Goal: Transaction & Acquisition: Purchase product/service

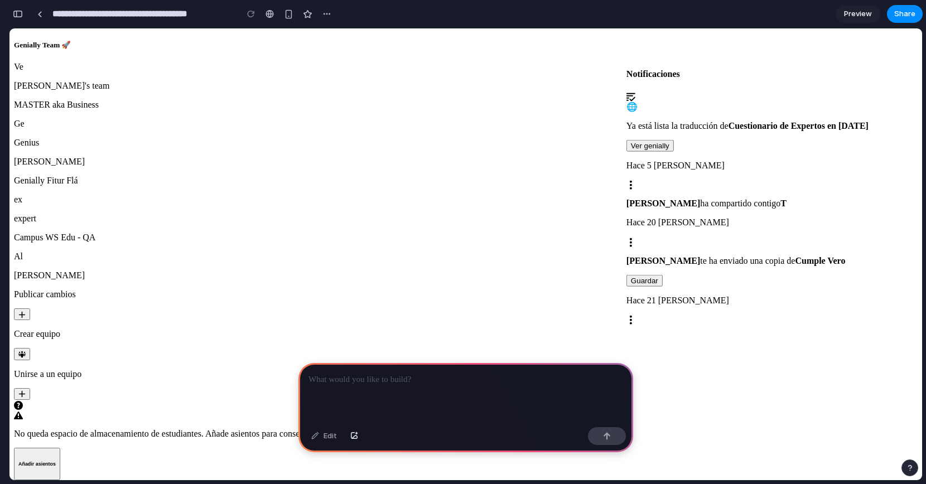
click at [356, 426] on div "Edit" at bounding box center [465, 438] width 335 height 30
click at [356, 437] on div "button" at bounding box center [354, 436] width 8 height 7
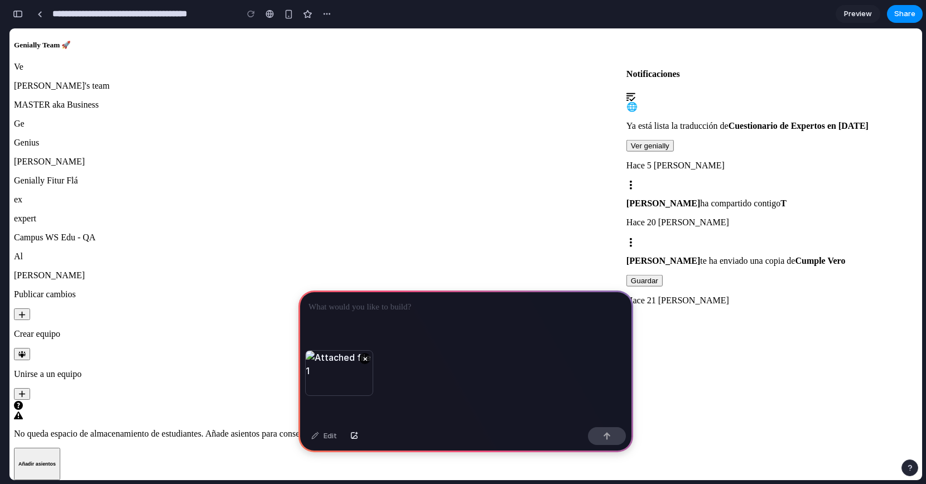
click at [415, 305] on p at bounding box center [465, 307] width 315 height 13
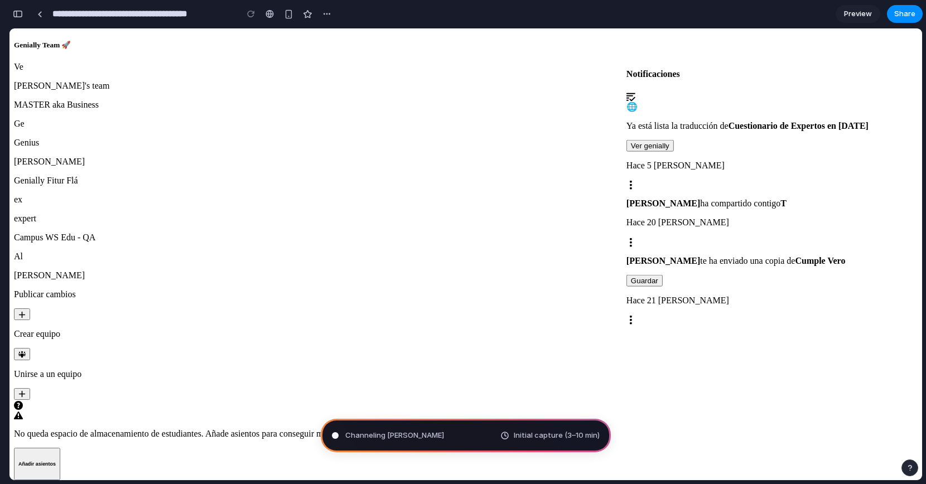
type input "**********"
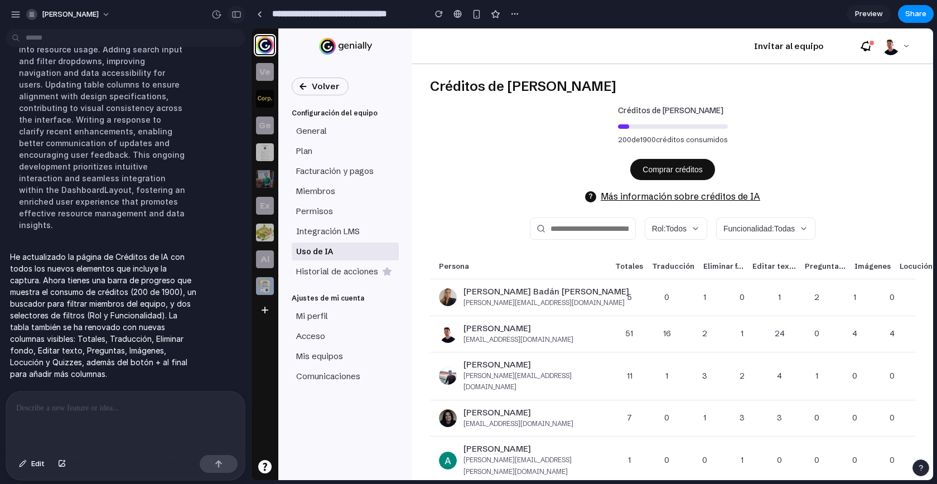
click at [239, 17] on div "button" at bounding box center [236, 15] width 10 height 8
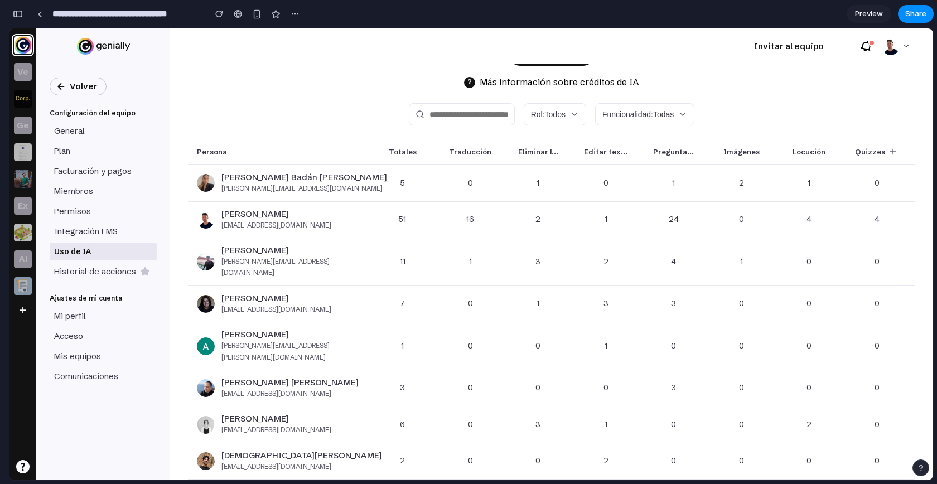
scroll to position [115, 0]
drag, startPoint x: 397, startPoint y: 150, endPoint x: 461, endPoint y: 150, distance: 64.7
click at [461, 150] on div "Persona Totales Traducción Eliminar f... Editar tex... Pregunta... Imágenes Loc…" at bounding box center [551, 151] width 727 height 26
click at [418, 199] on div "[PERSON_NAME] Badán Moreira [EMAIL_ADDRESS][DOMAIN_NAME] 5 0 1 0 1 2 1 0" at bounding box center [551, 182] width 727 height 36
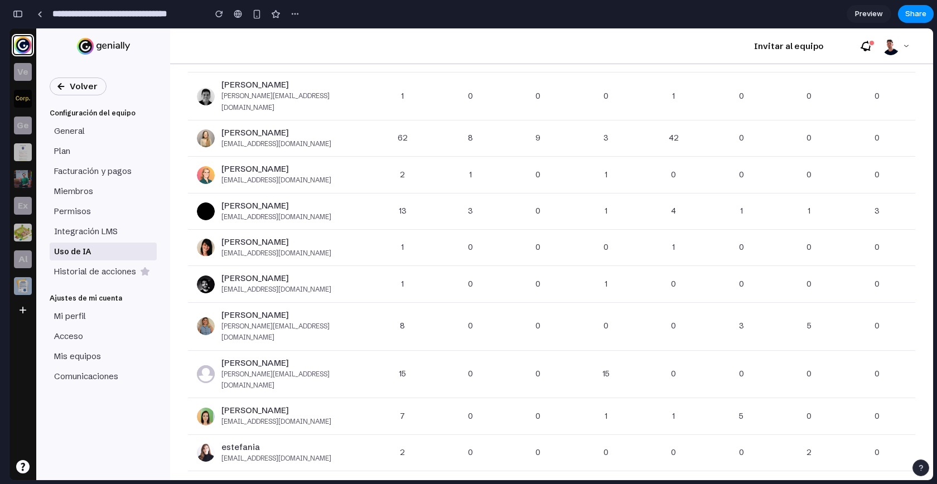
scroll to position [0, 0]
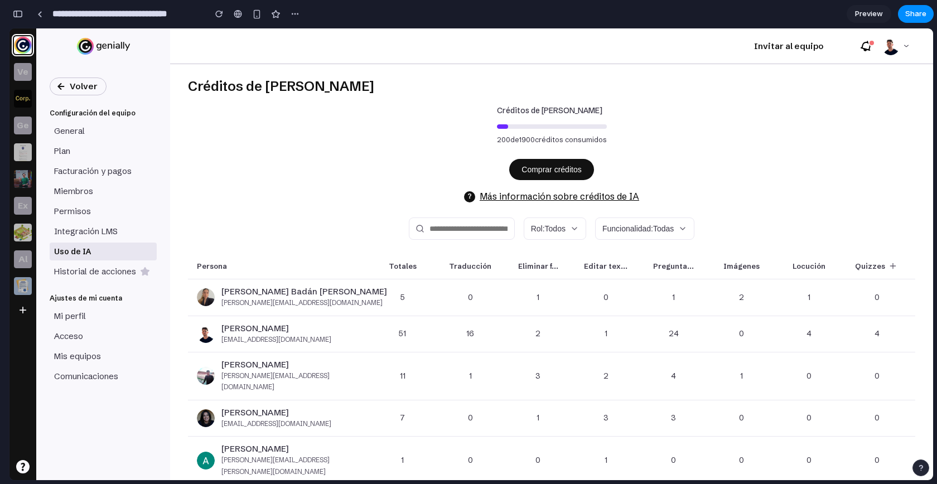
click at [476, 231] on input "text" at bounding box center [462, 228] width 106 height 22
type input "*********"
click at [548, 232] on span "Rol: Todos" at bounding box center [548, 228] width 35 height 9
click at [645, 225] on div "Todos Administrador Miembro" at bounding box center [471, 254] width 924 height 452
click at [645, 231] on span "Funcionalidad: Todas" at bounding box center [637, 228] width 71 height 9
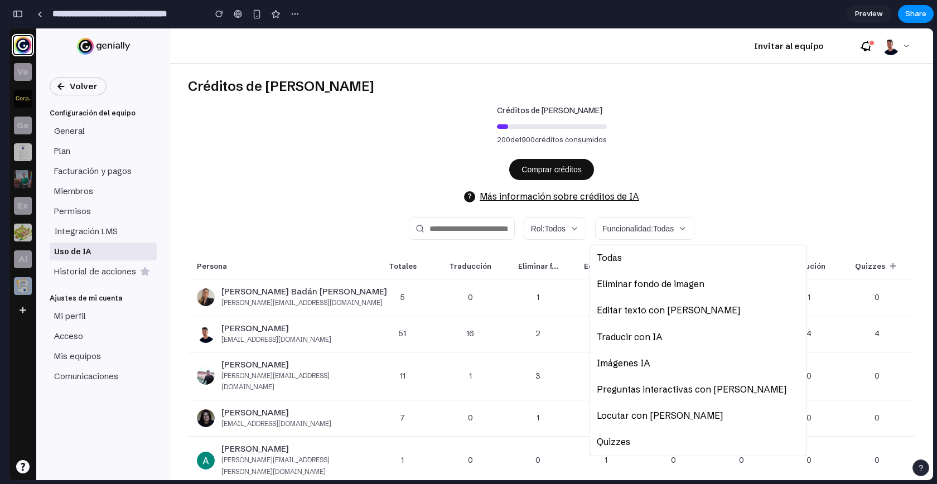
click at [641, 411] on span "Locutar con [PERSON_NAME]" at bounding box center [660, 415] width 126 height 15
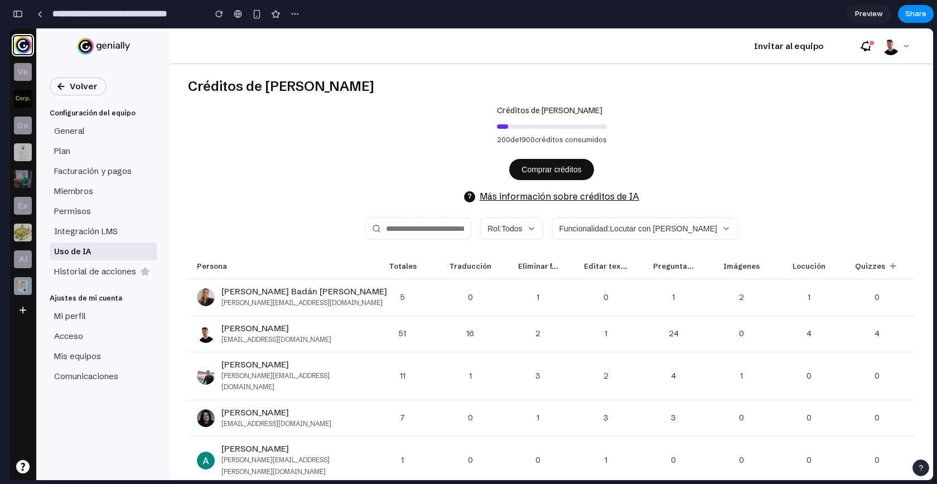
click at [734, 270] on p "Imágenes" at bounding box center [741, 266] width 36 height 12
click at [888, 267] on icon at bounding box center [892, 266] width 9 height 9
click at [403, 263] on p "Totales" at bounding box center [403, 266] width 28 height 12
click at [210, 264] on p "Persona" at bounding box center [212, 266] width 30 height 12
click at [231, 295] on p "[PERSON_NAME] Badán [PERSON_NAME]" at bounding box center [304, 291] width 166 height 11
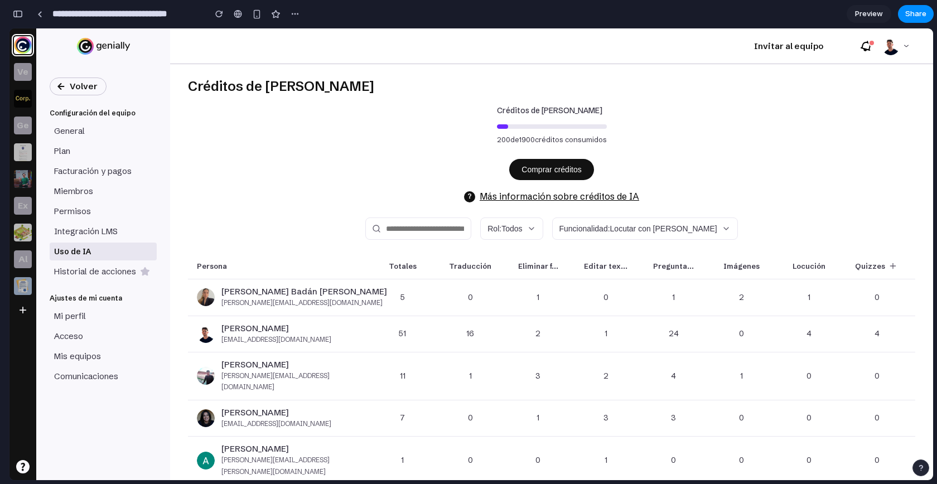
click at [559, 167] on button "Comprar créditos" at bounding box center [551, 169] width 84 height 21
click at [525, 130] on div "Créditos de IA 200 de 1900 créditos consumidos" at bounding box center [552, 124] width 110 height 41
drag, startPoint x: 503, startPoint y: 114, endPoint x: 578, endPoint y: 119, distance: 75.4
click at [576, 119] on div "Créditos de IA 200 de 1900 créditos consumidos" at bounding box center [552, 124] width 110 height 41
click at [437, 147] on div "Créditos de IA Créditos de IA 200 de 1900 créditos consumidos Comprar créditos …" at bounding box center [551, 272] width 763 height 416
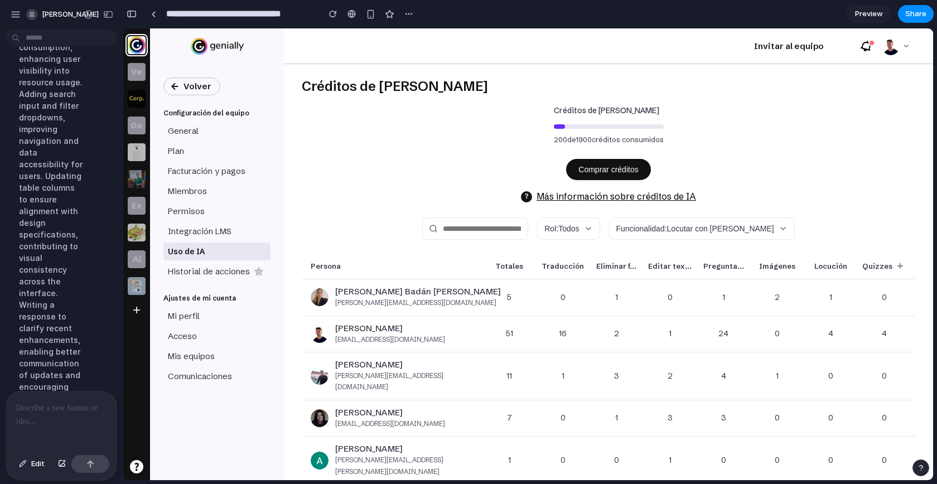
click at [47, 408] on p at bounding box center [61, 408] width 90 height 13
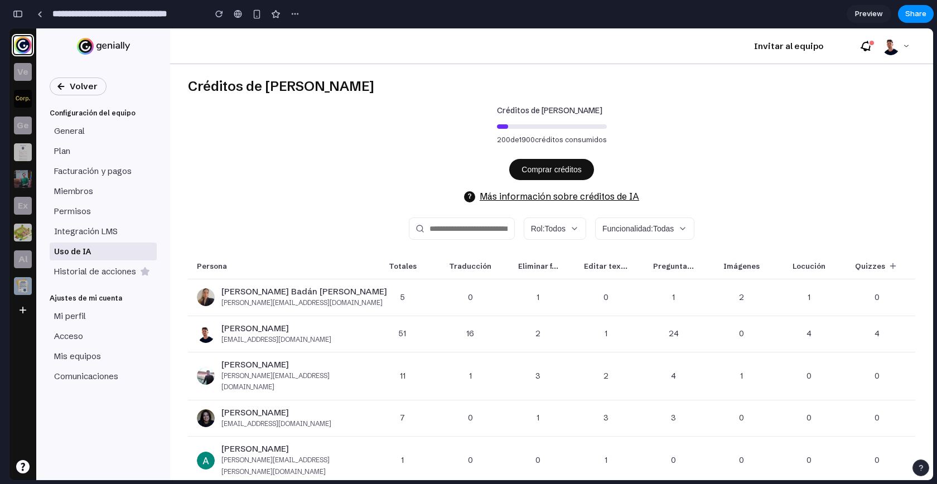
click at [404, 265] on p "Totales" at bounding box center [403, 266] width 28 height 12
click at [542, 265] on p "Eliminar f..." at bounding box center [538, 266] width 40 height 12
click at [272, 241] on div "Créditos de IA Créditos de IA 200 de 1900 créditos consumidos Comprar créditos …" at bounding box center [551, 272] width 763 height 416
